Goal: Task Accomplishment & Management: Use online tool/utility

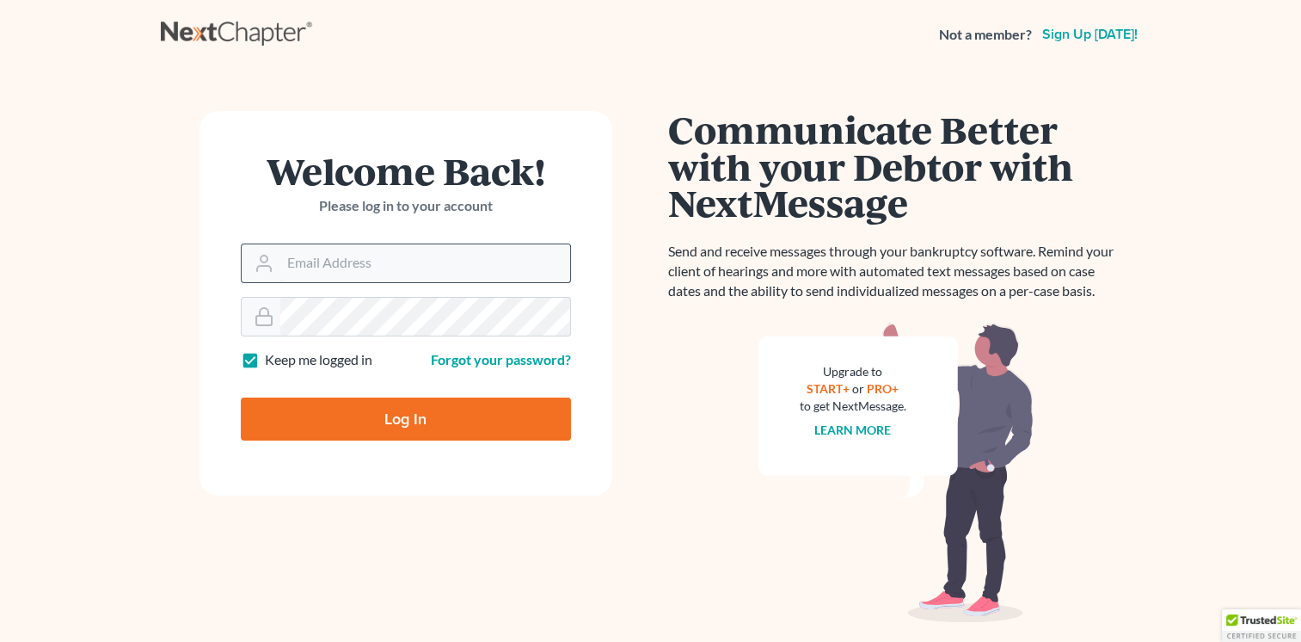
type input "tmckeown@aspalaw.com"
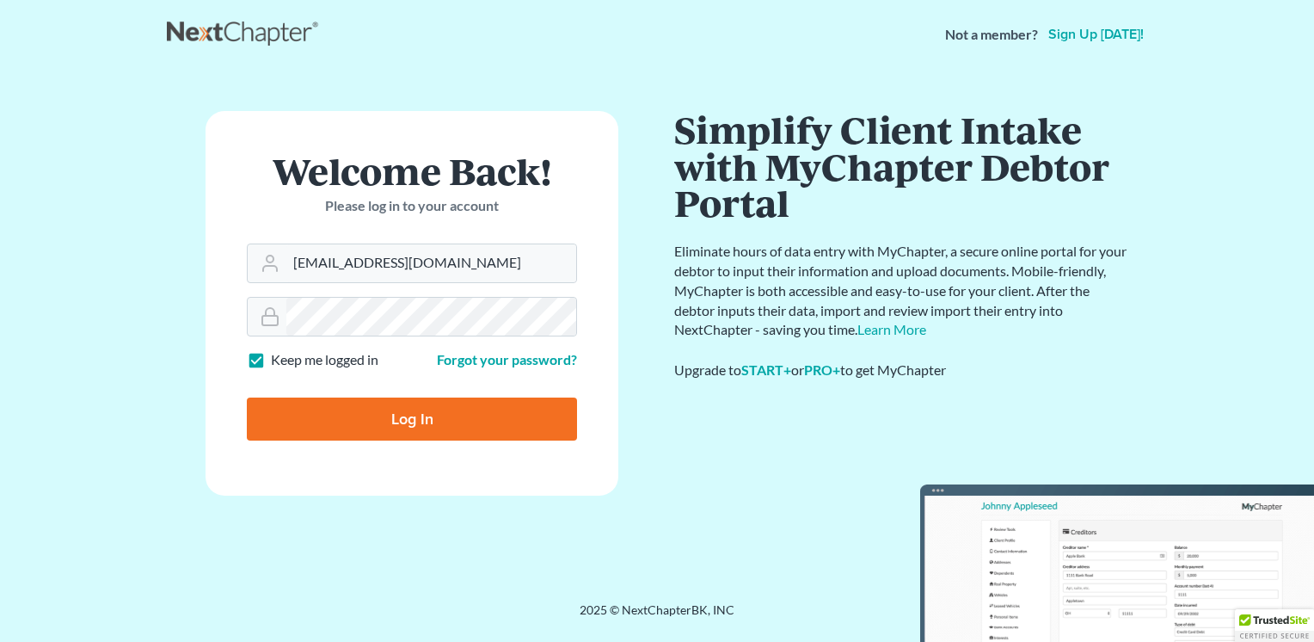
click at [358, 415] on input "Log In" at bounding box center [412, 418] width 330 height 43
type input "Thinking..."
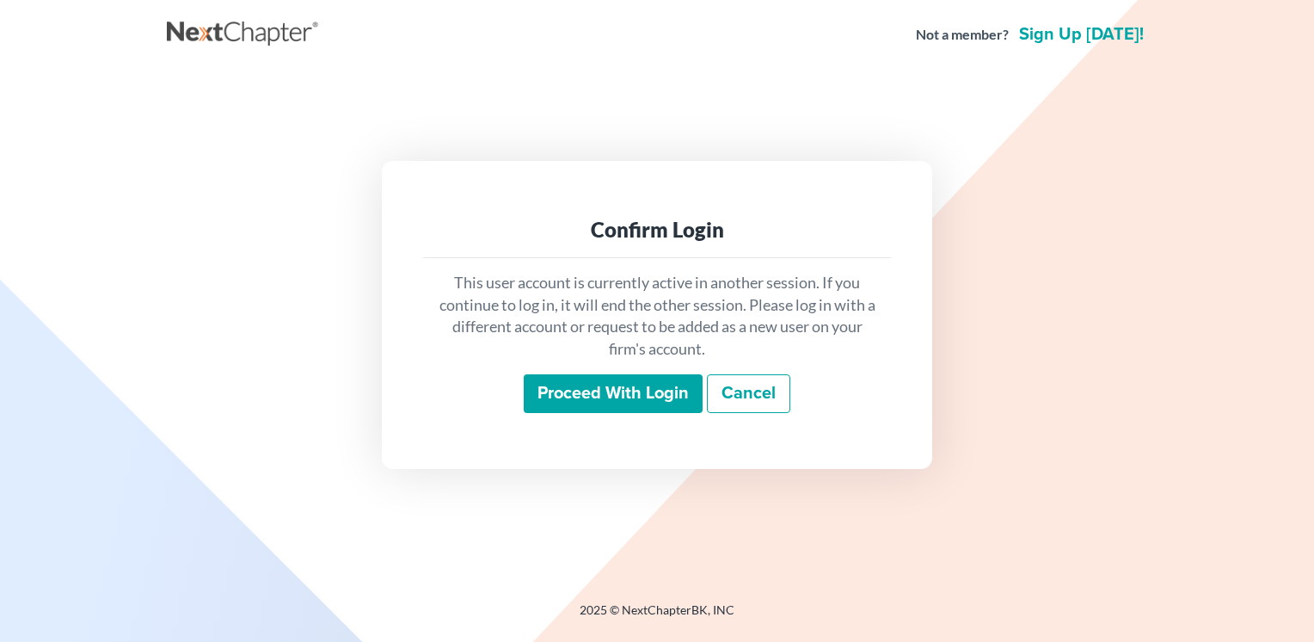
click at [590, 394] on input "Proceed with login" at bounding box center [613, 394] width 179 height 40
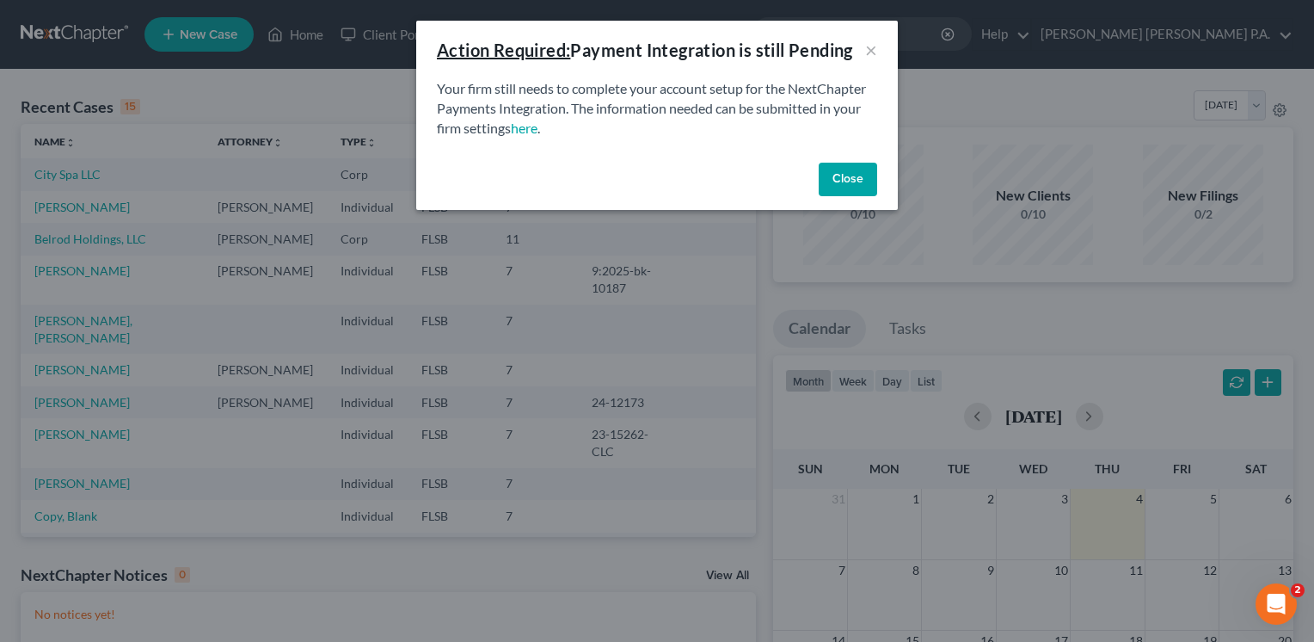
click at [850, 174] on button "Close" at bounding box center [848, 180] width 58 height 34
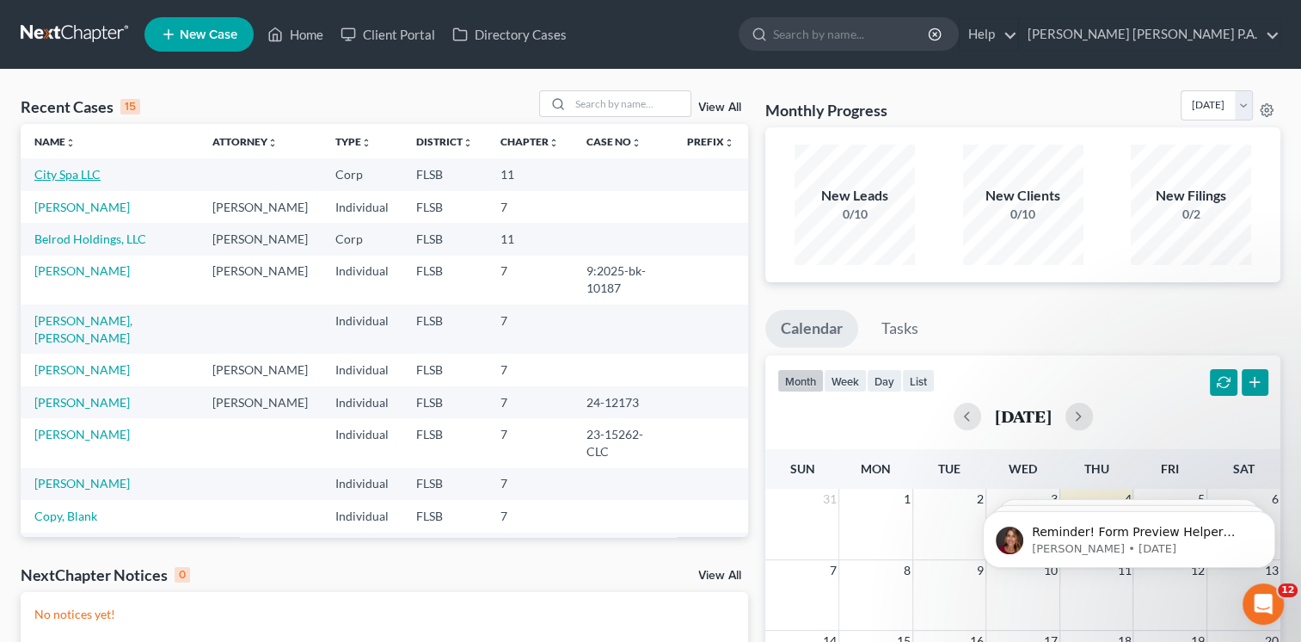
click at [71, 177] on link "City Spa LLC" at bounding box center [67, 174] width 66 height 15
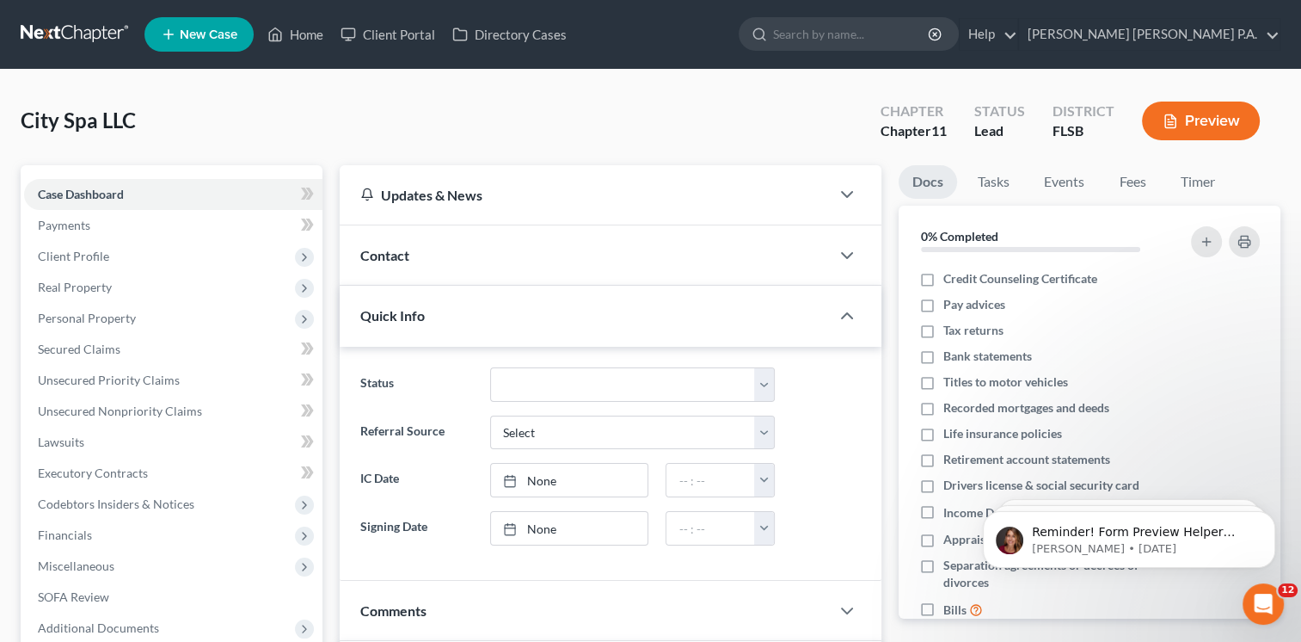
click at [1206, 126] on button "Preview" at bounding box center [1201, 120] width 118 height 39
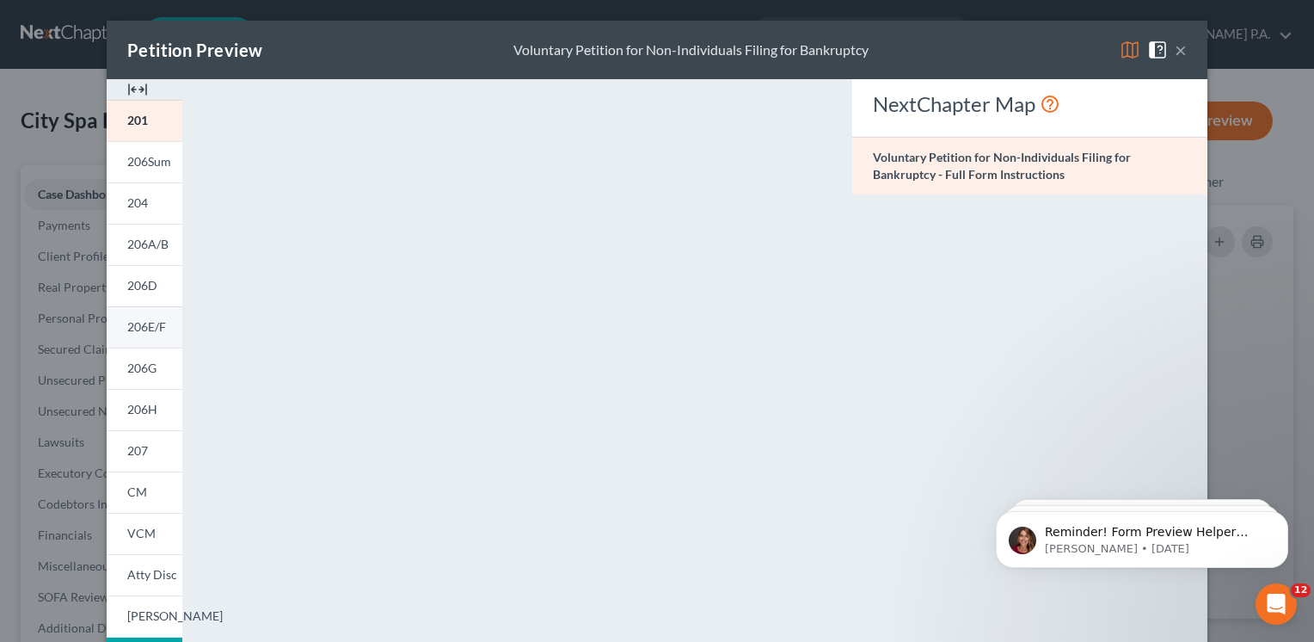
click at [143, 328] on span "206E/F" at bounding box center [146, 326] width 39 height 15
